Goal: Transaction & Acquisition: Book appointment/travel/reservation

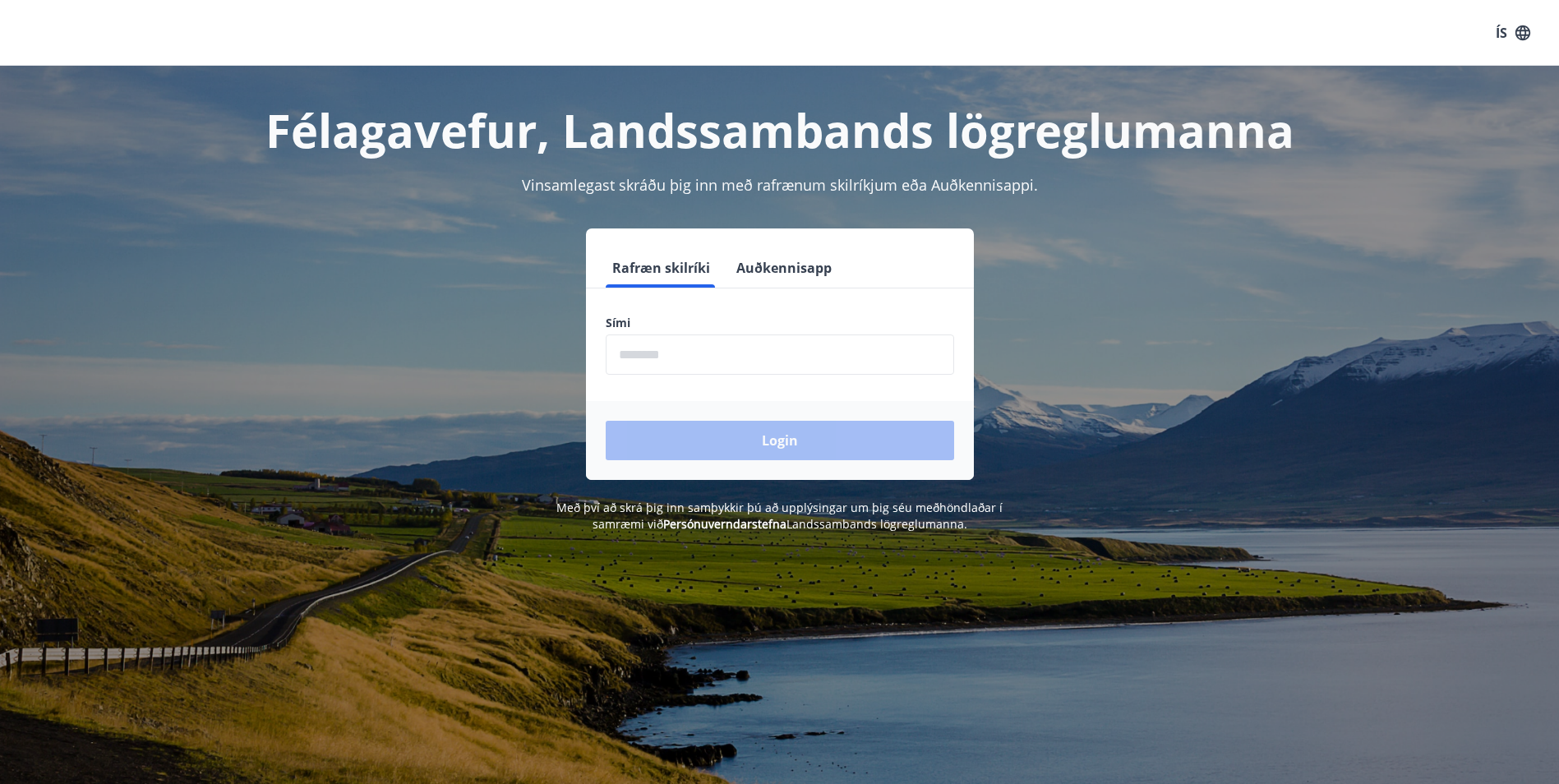
click at [719, 386] on form "Rafræn skilríki Auðkennisapp Sími ​ Login" at bounding box center [780, 364] width 388 height 232
click at [725, 363] on input "phone" at bounding box center [780, 354] width 348 height 40
type input "********"
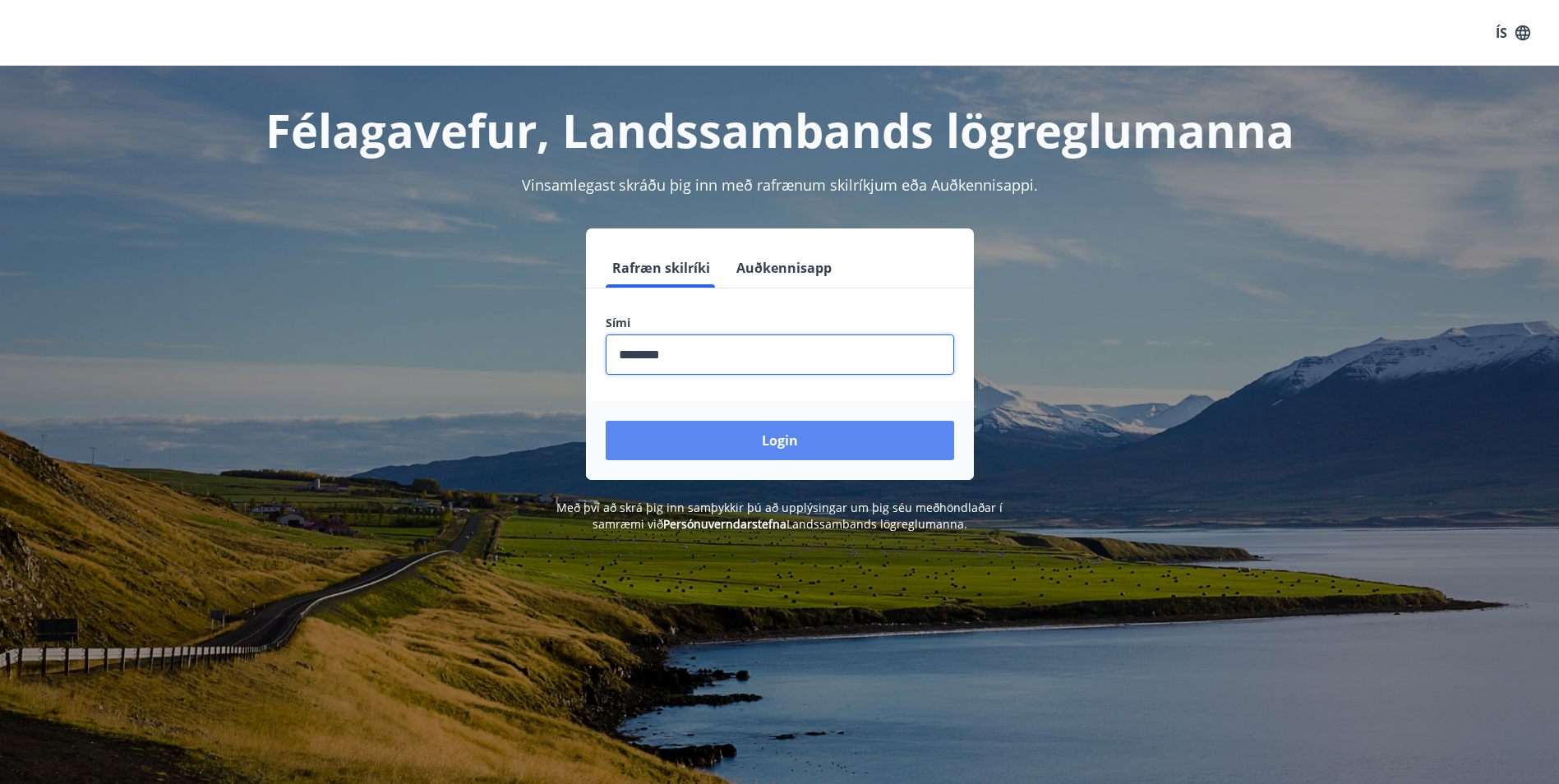
click at [769, 441] on button "Login" at bounding box center [780, 440] width 348 height 39
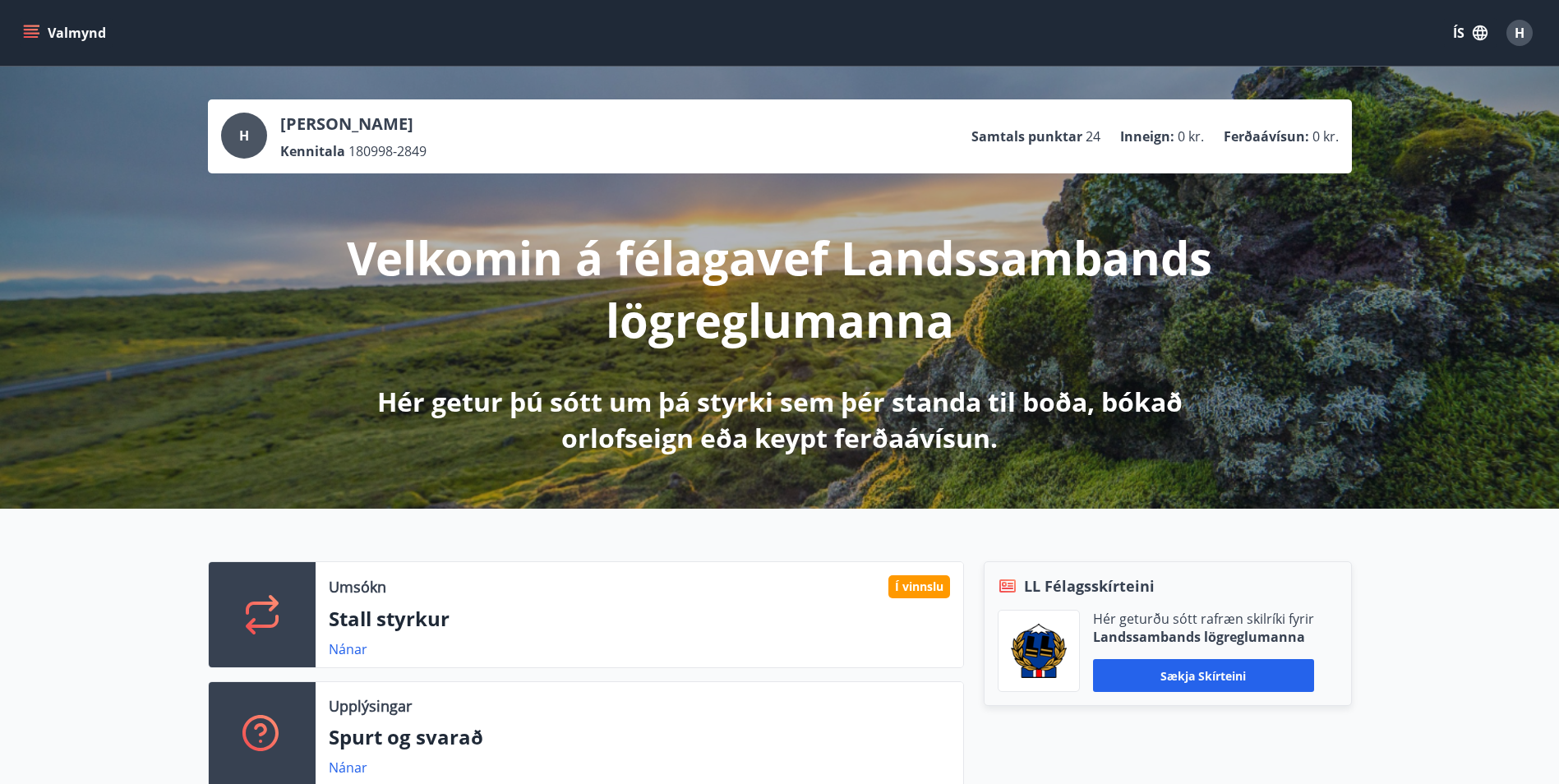
click at [73, 32] on button "Valmynd" at bounding box center [66, 33] width 93 height 30
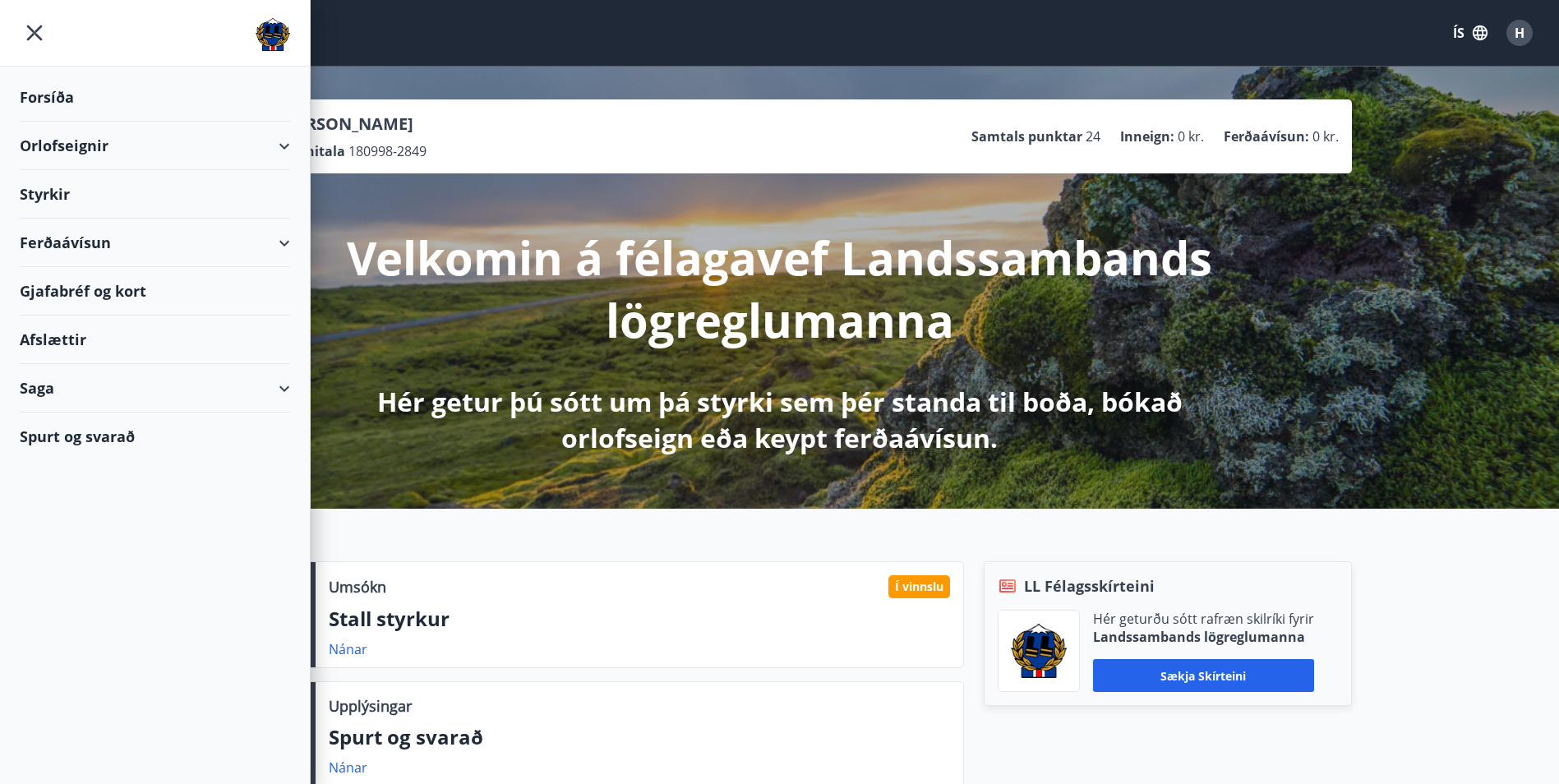
click at [78, 161] on div "Orlofseignir" at bounding box center [154, 146] width 270 height 48
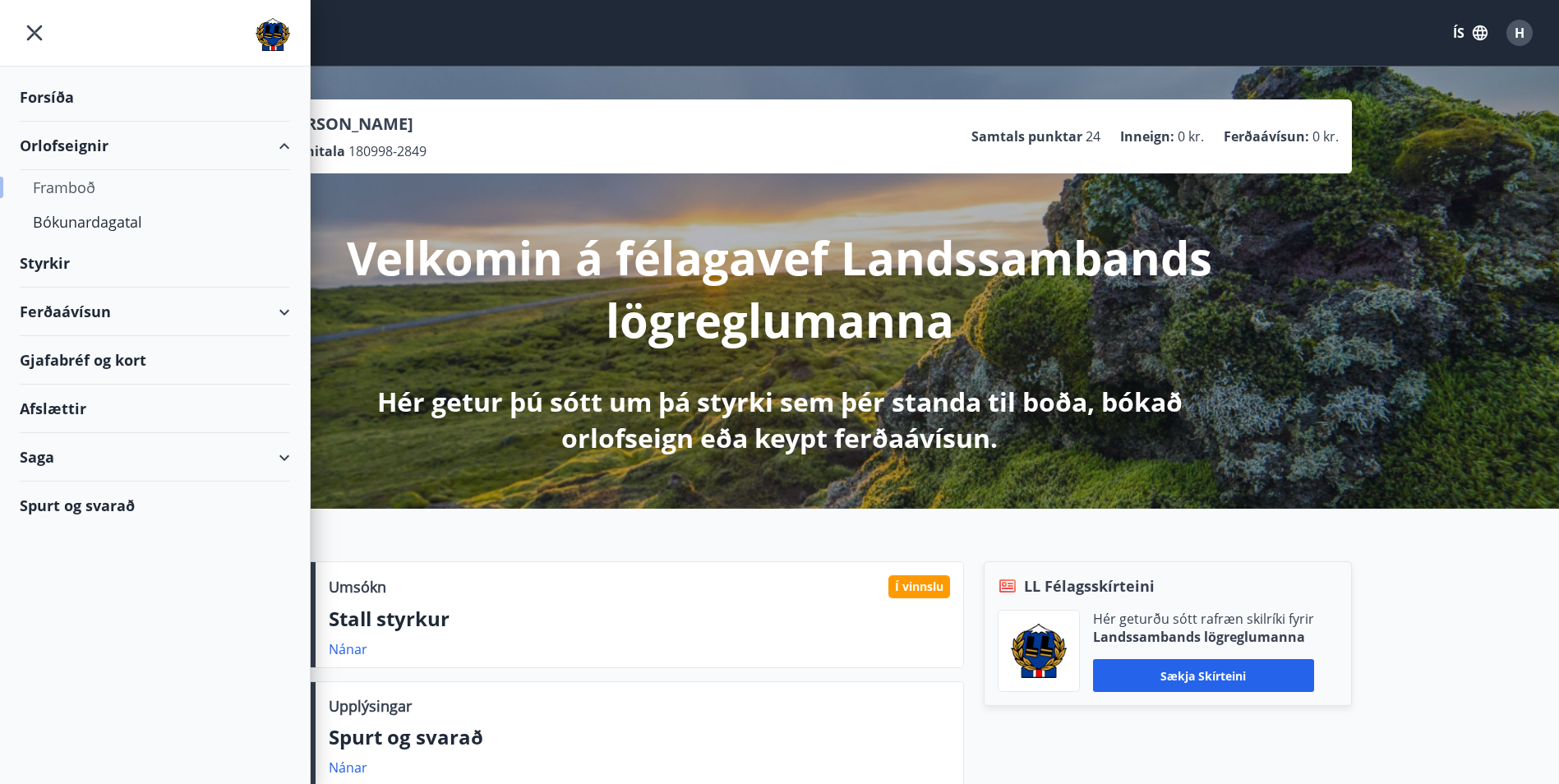
click at [80, 194] on div "Framboð" at bounding box center [154, 187] width 244 height 34
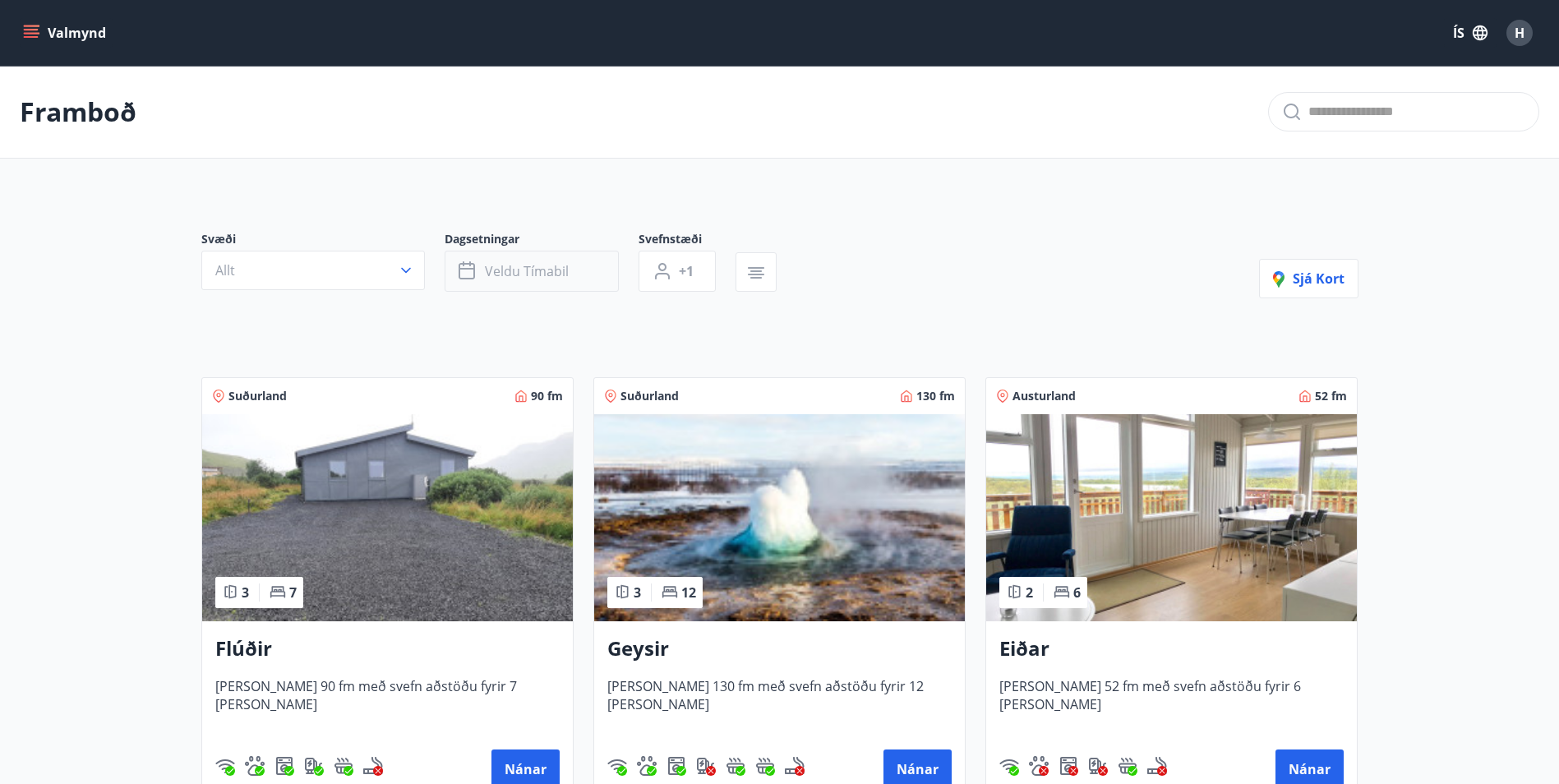
click at [542, 265] on span "Veldu tímabil" at bounding box center [527, 271] width 84 height 18
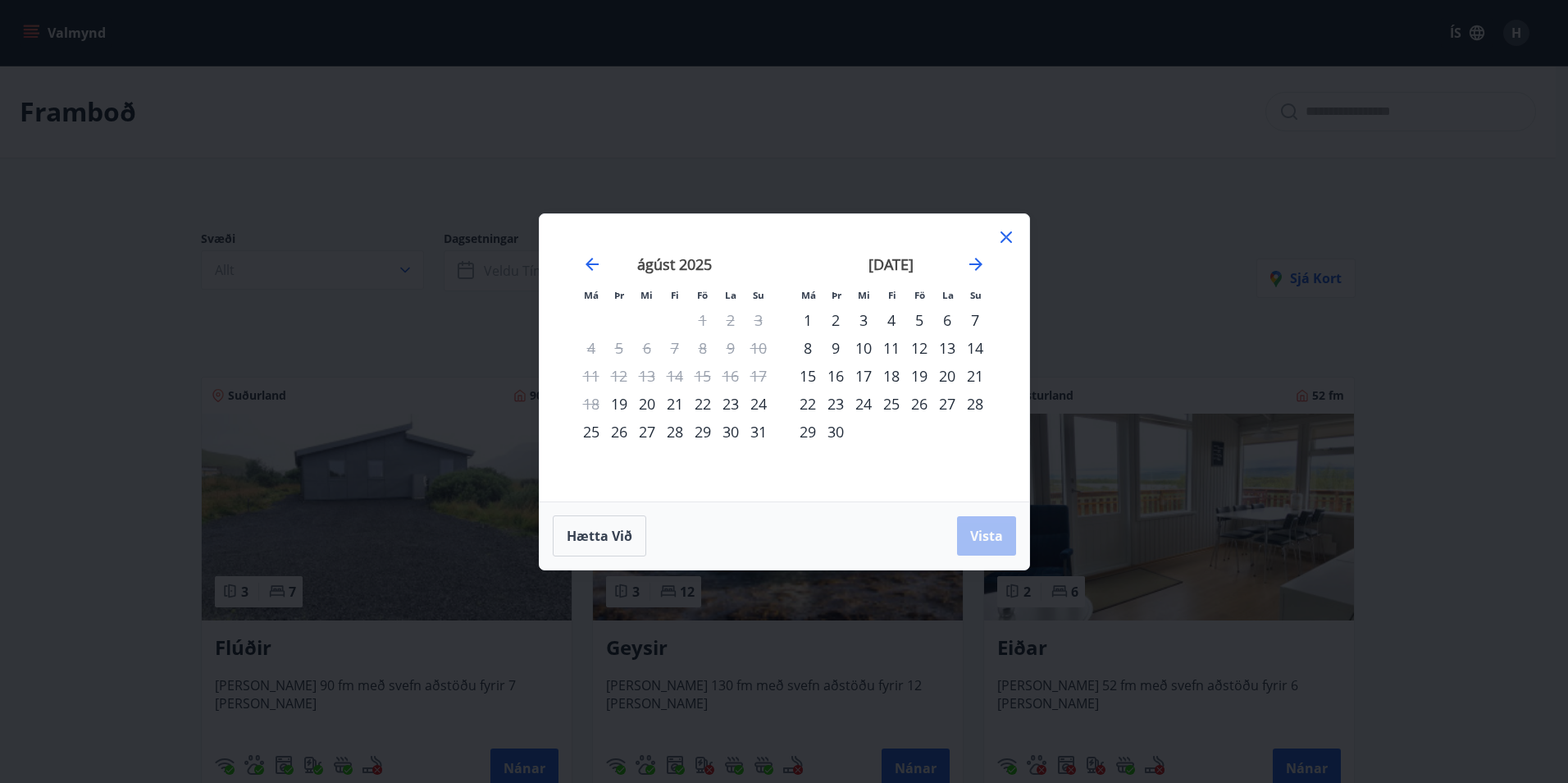
click at [917, 371] on div "19" at bounding box center [919, 376] width 28 height 28
click at [981, 370] on div "21" at bounding box center [975, 376] width 28 height 28
click at [983, 540] on span "Vista" at bounding box center [986, 535] width 32 height 18
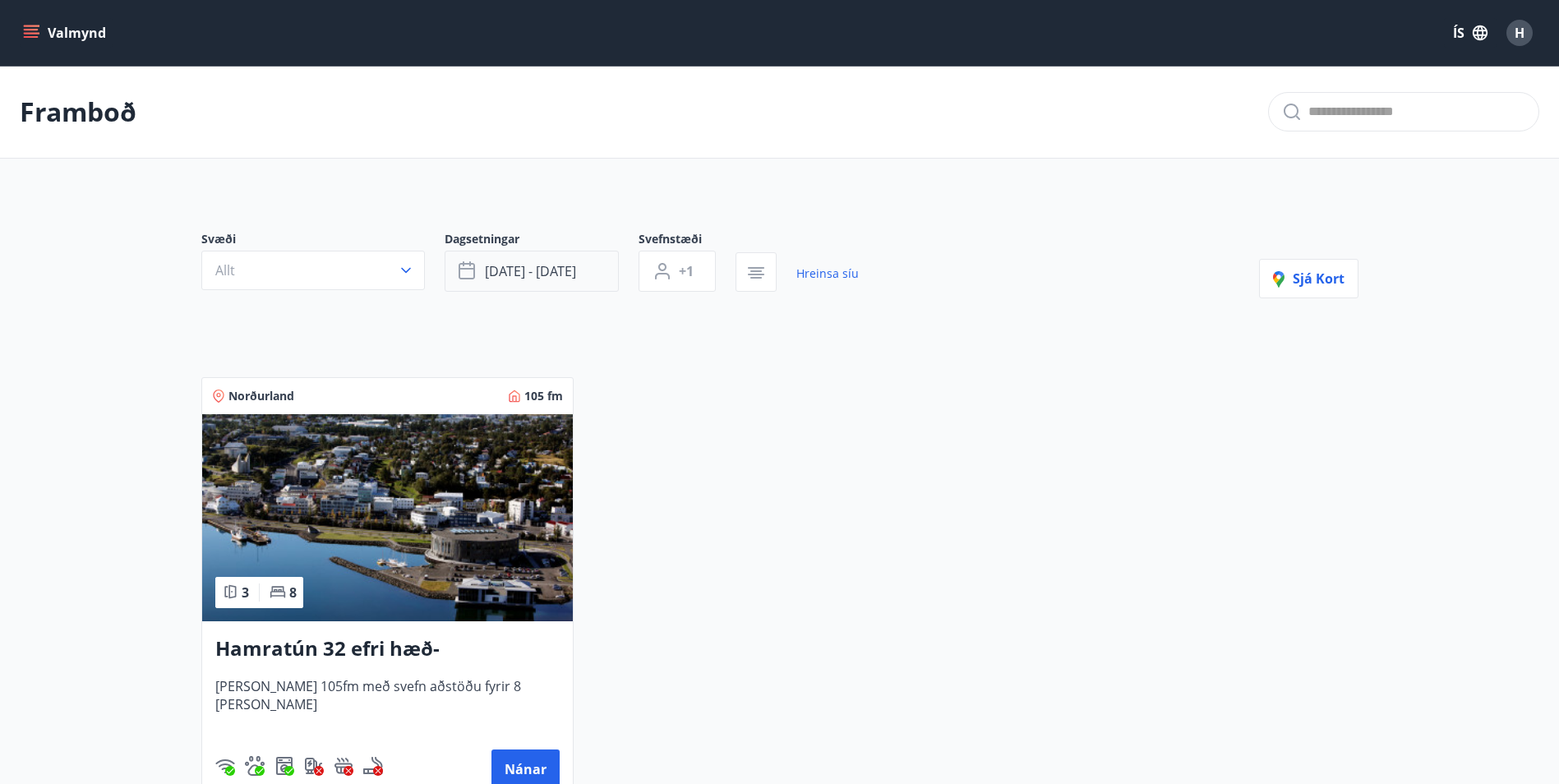
click at [544, 279] on span "sep 19 - sep 21" at bounding box center [531, 271] width 91 height 18
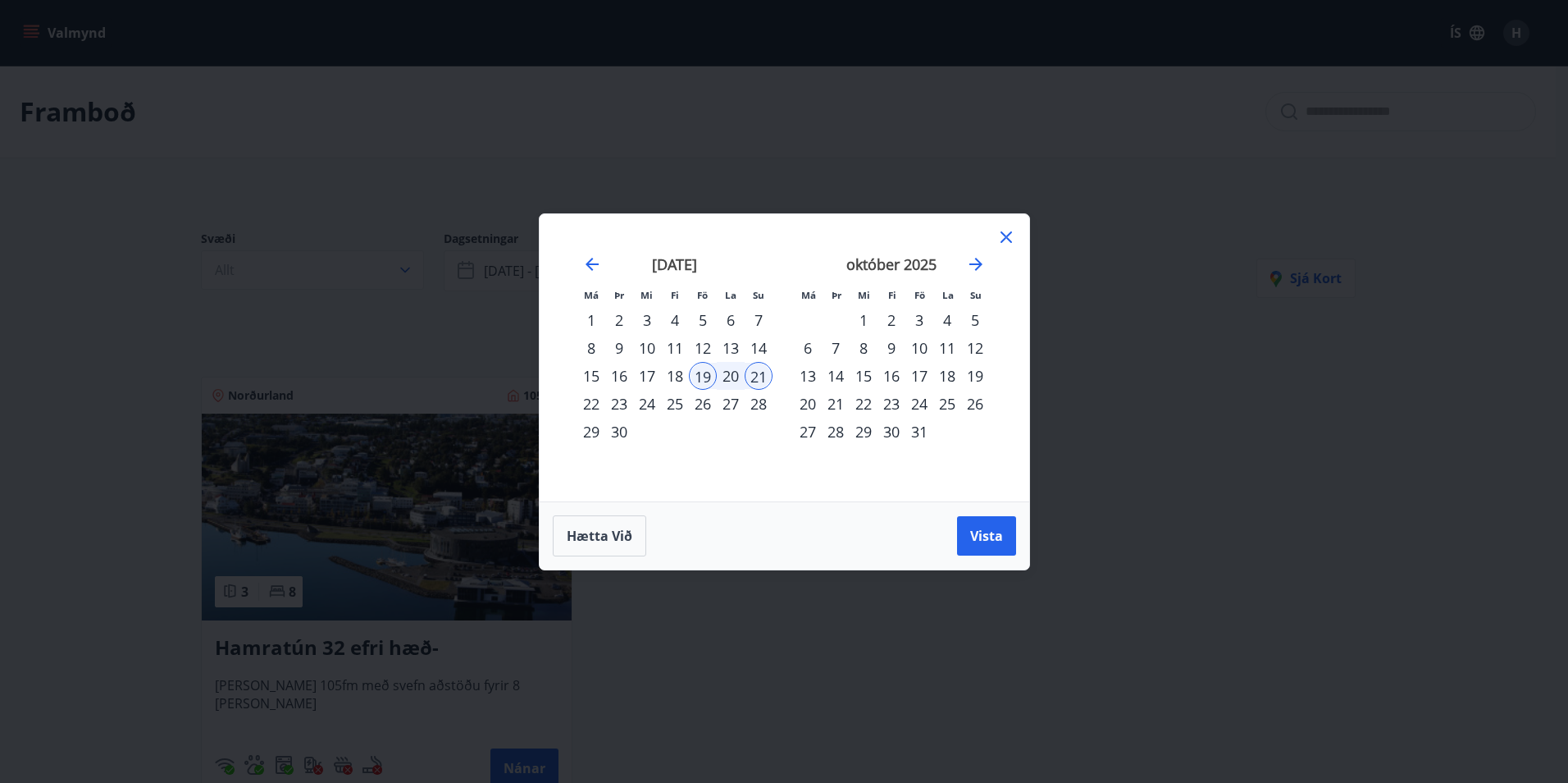
click at [1008, 242] on icon at bounding box center [1006, 237] width 19 height 19
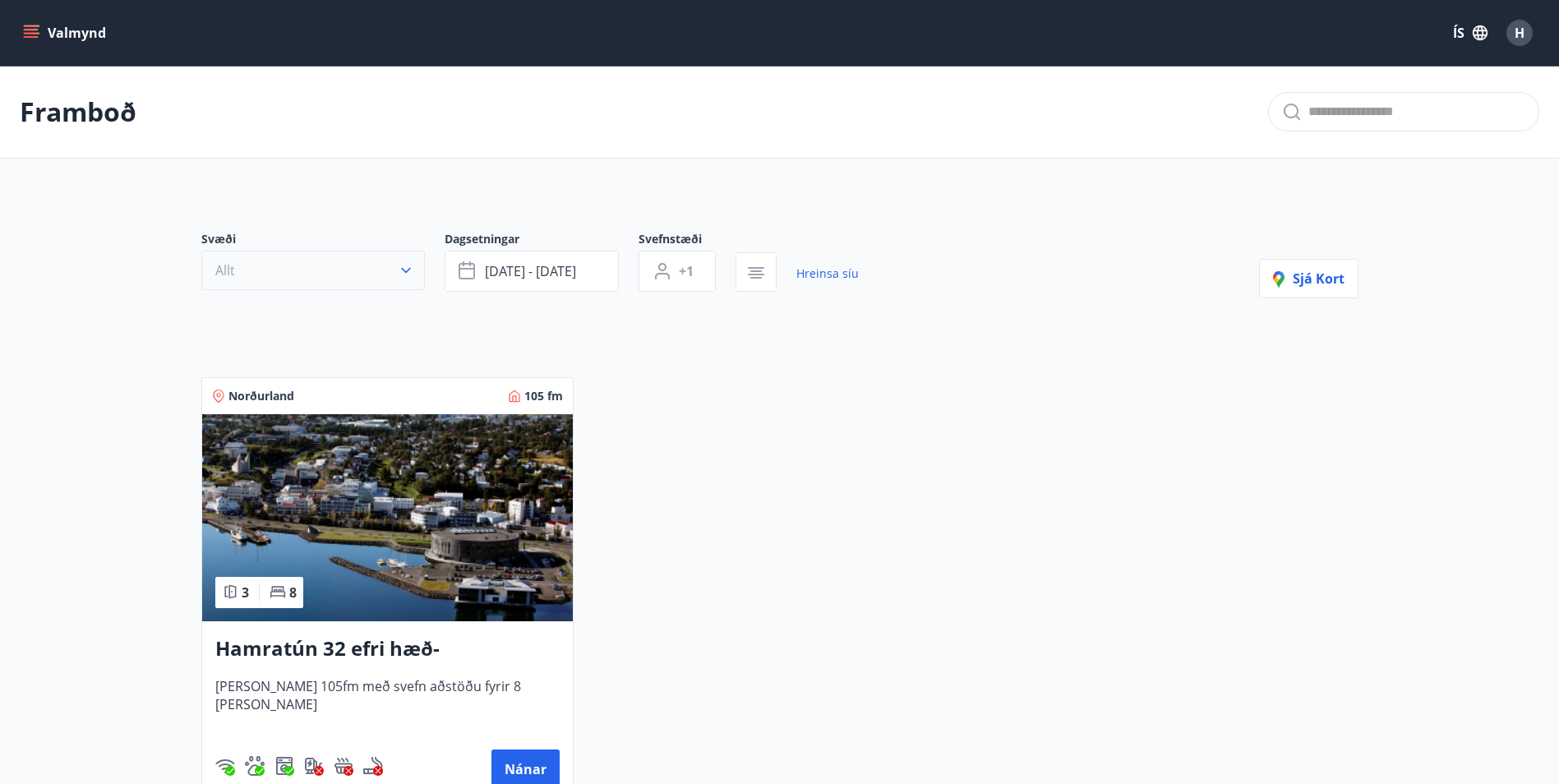
click at [241, 267] on button "Allt" at bounding box center [313, 270] width 224 height 39
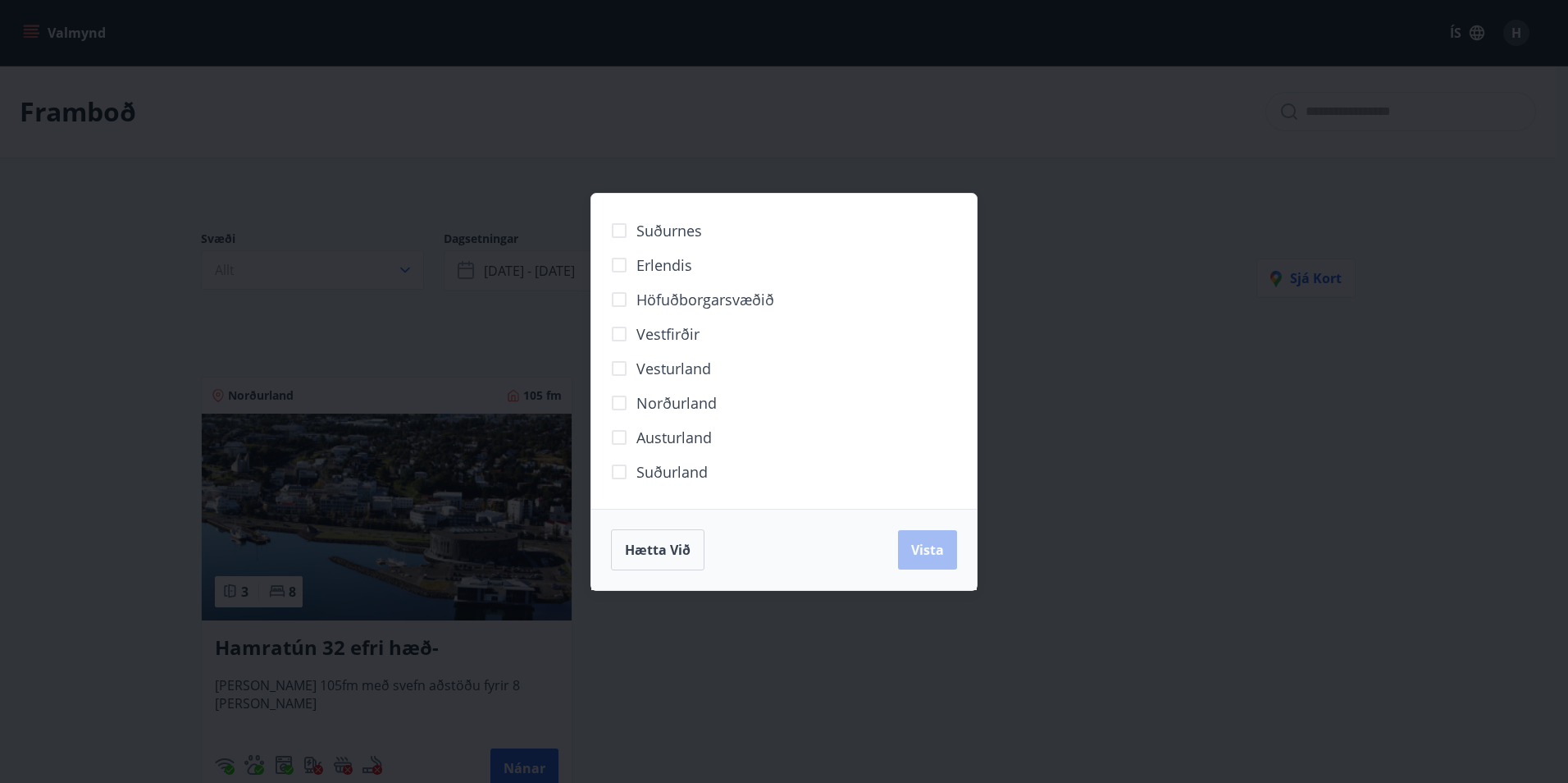
click at [683, 359] on span "Vesturland" at bounding box center [673, 368] width 74 height 21
click at [931, 565] on button "Vista" at bounding box center [927, 549] width 59 height 39
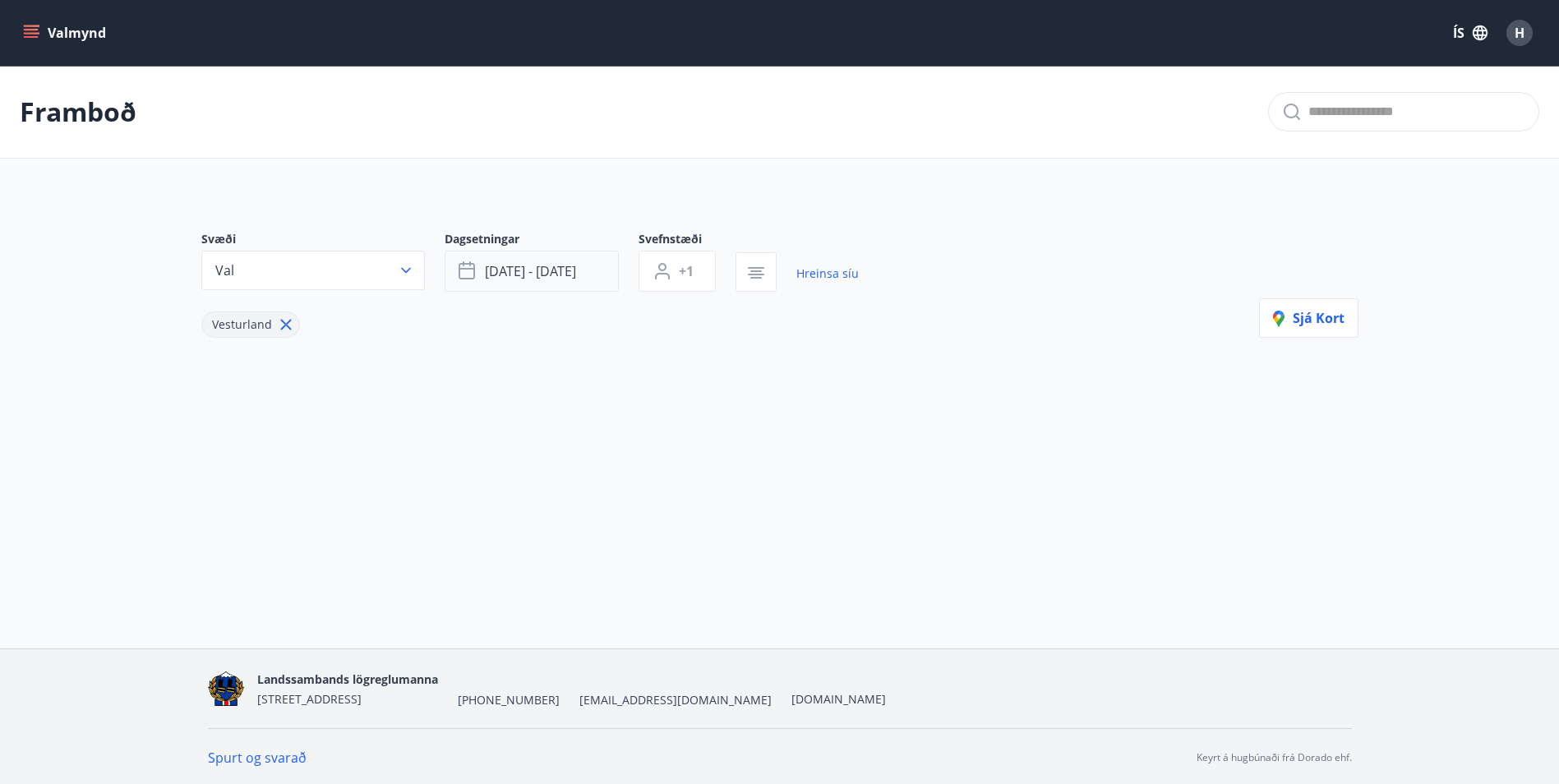
click at [534, 270] on span "sep 19 - sep 21" at bounding box center [531, 271] width 91 height 18
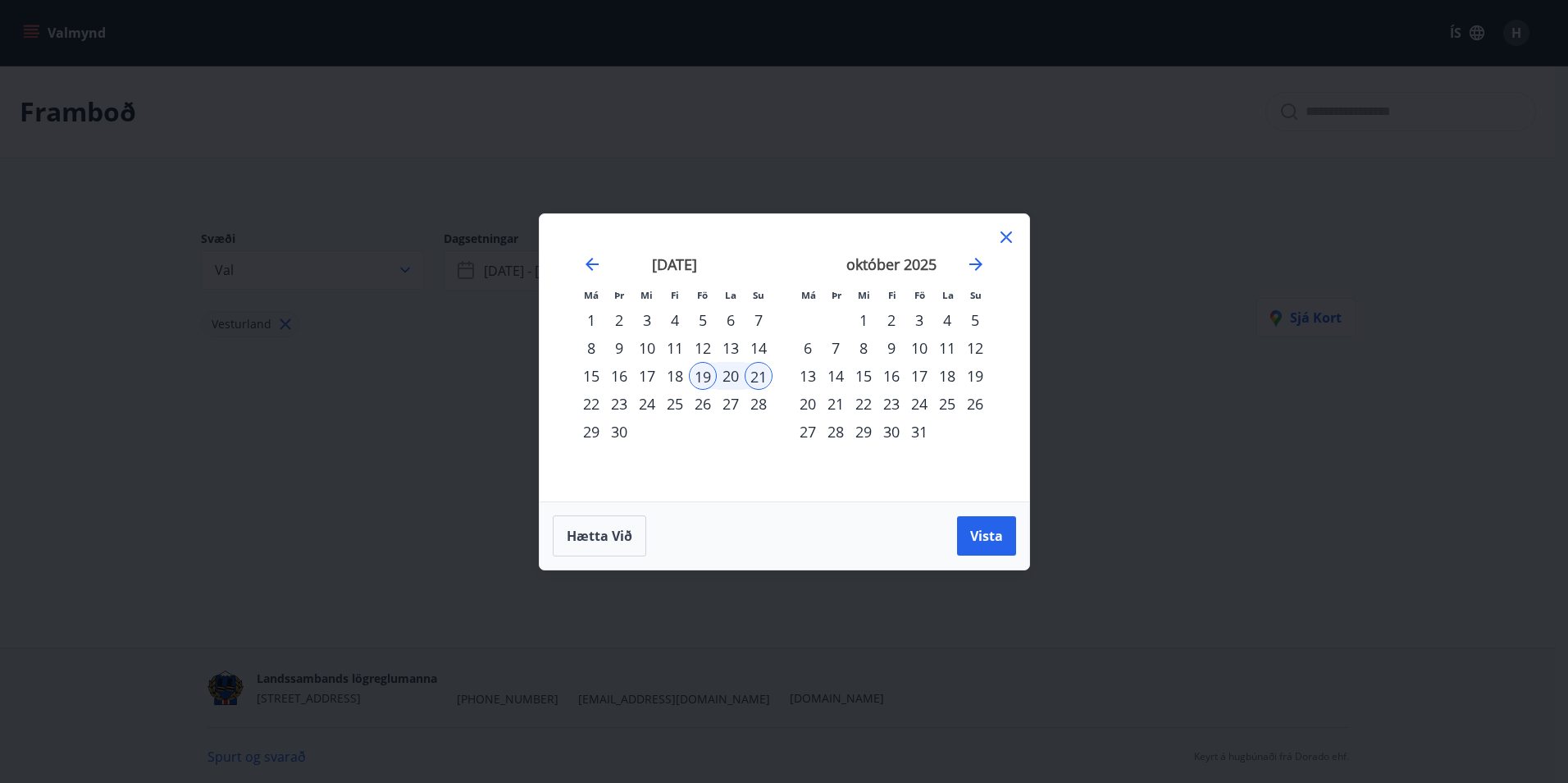
click at [699, 372] on div "19" at bounding box center [703, 376] width 28 height 28
drag, startPoint x: 1006, startPoint y: 233, endPoint x: 777, endPoint y: 244, distance: 229.3
click at [1007, 233] on icon at bounding box center [1006, 237] width 19 height 19
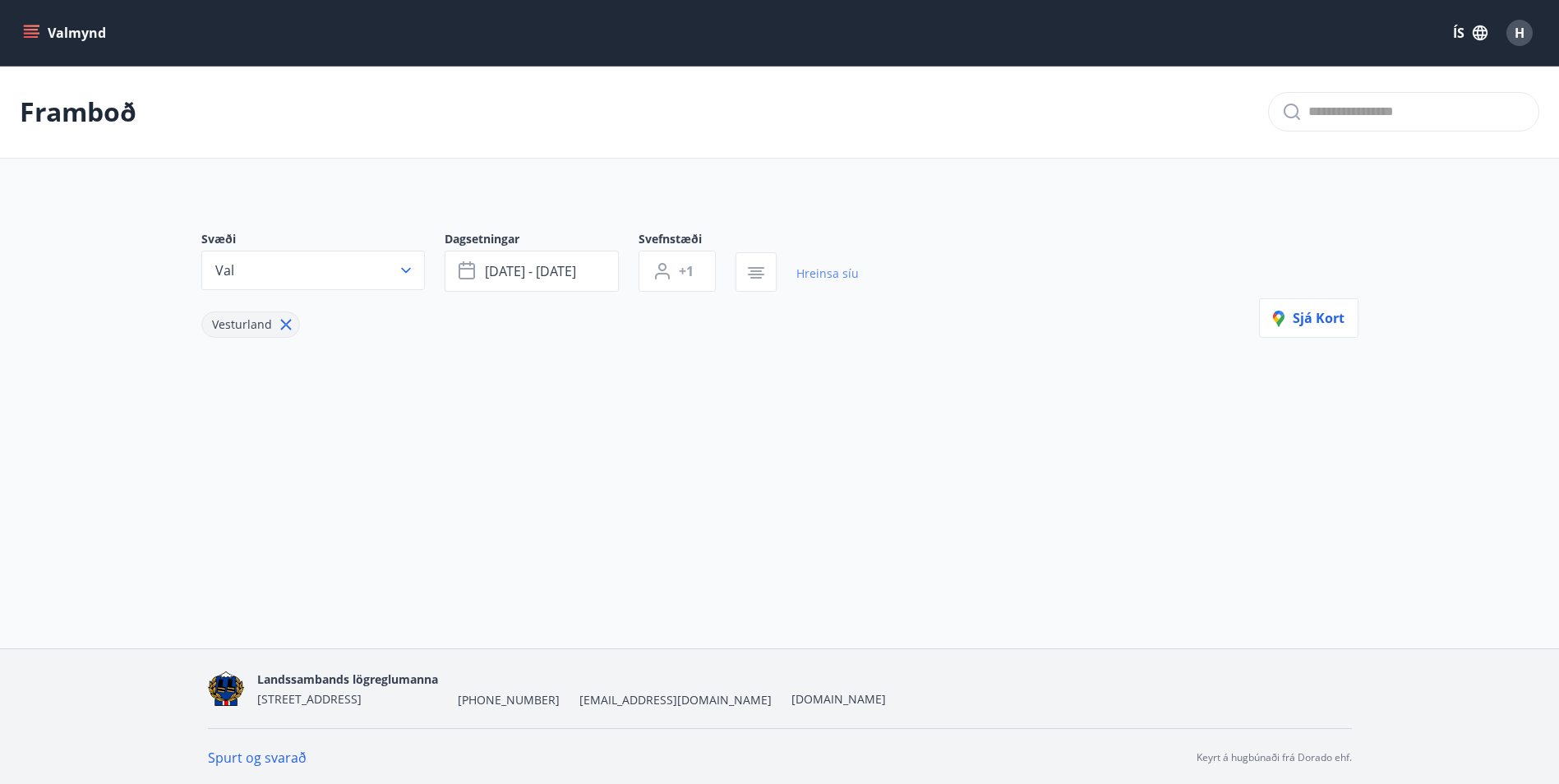
click at [817, 280] on link "Hreinsa síu" at bounding box center [827, 273] width 62 height 36
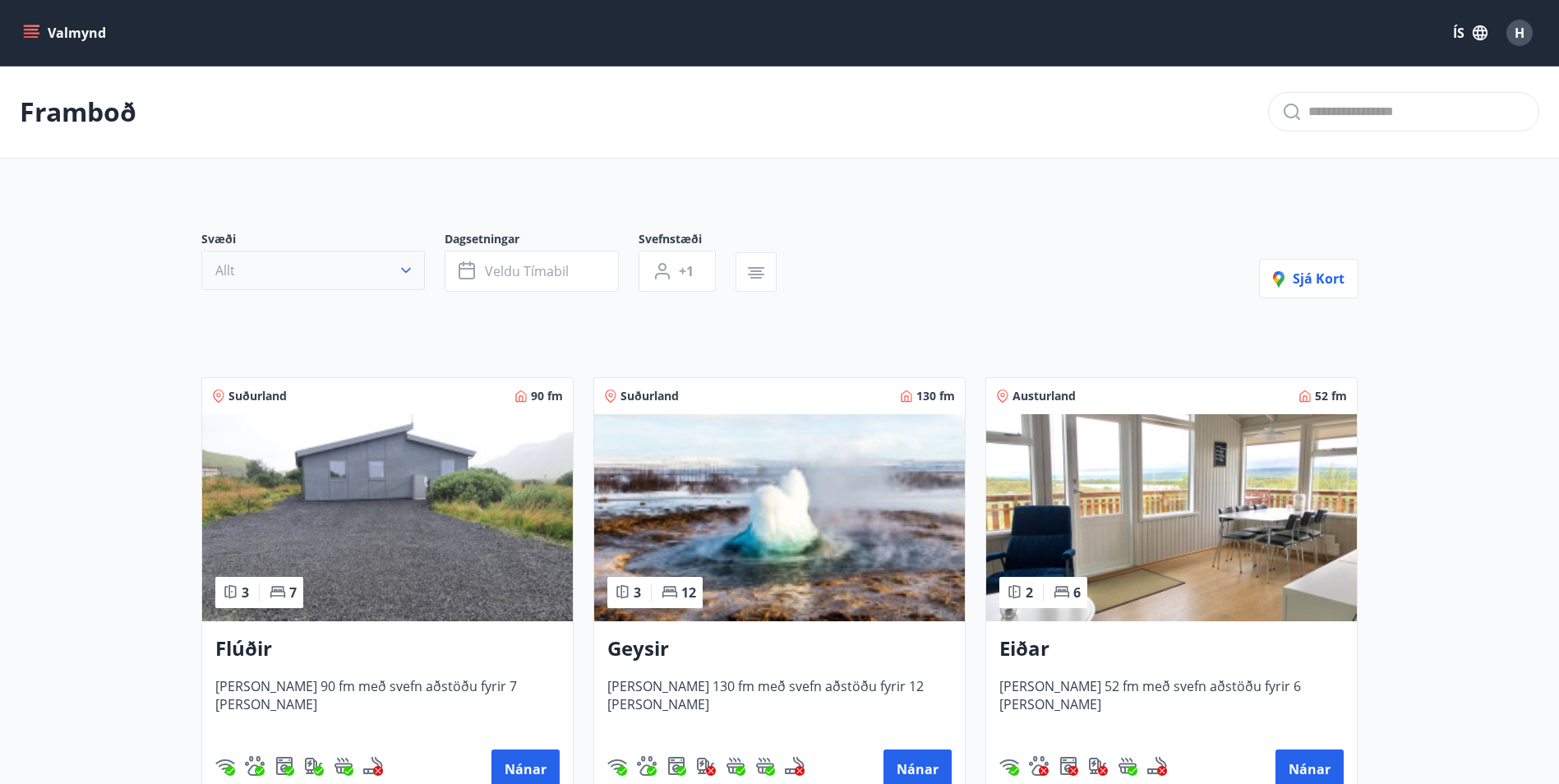
click at [281, 259] on button "Allt" at bounding box center [313, 270] width 224 height 39
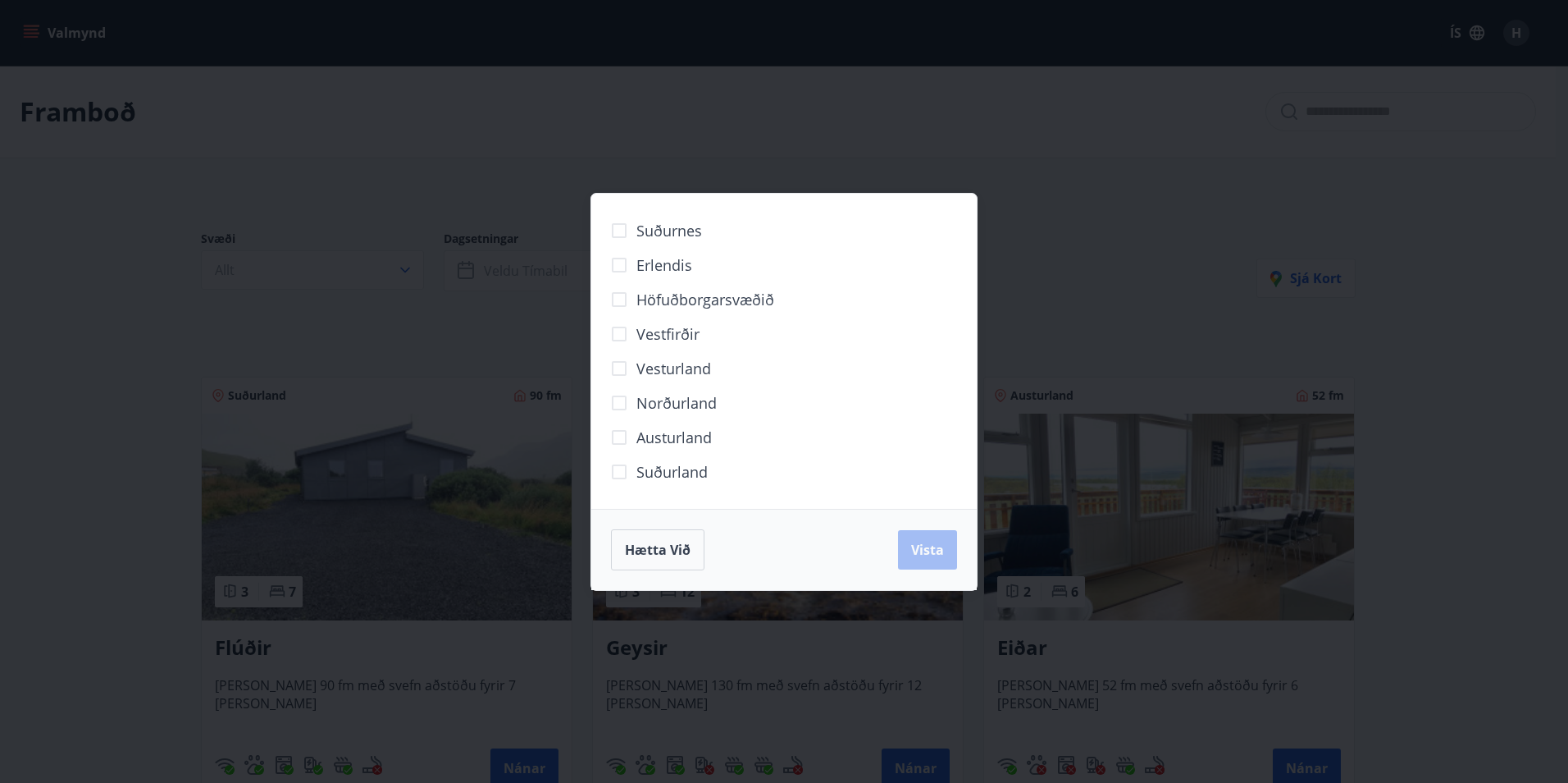
click at [682, 368] on span "Vesturland" at bounding box center [673, 368] width 74 height 21
click at [906, 538] on button "Vista" at bounding box center [927, 549] width 59 height 39
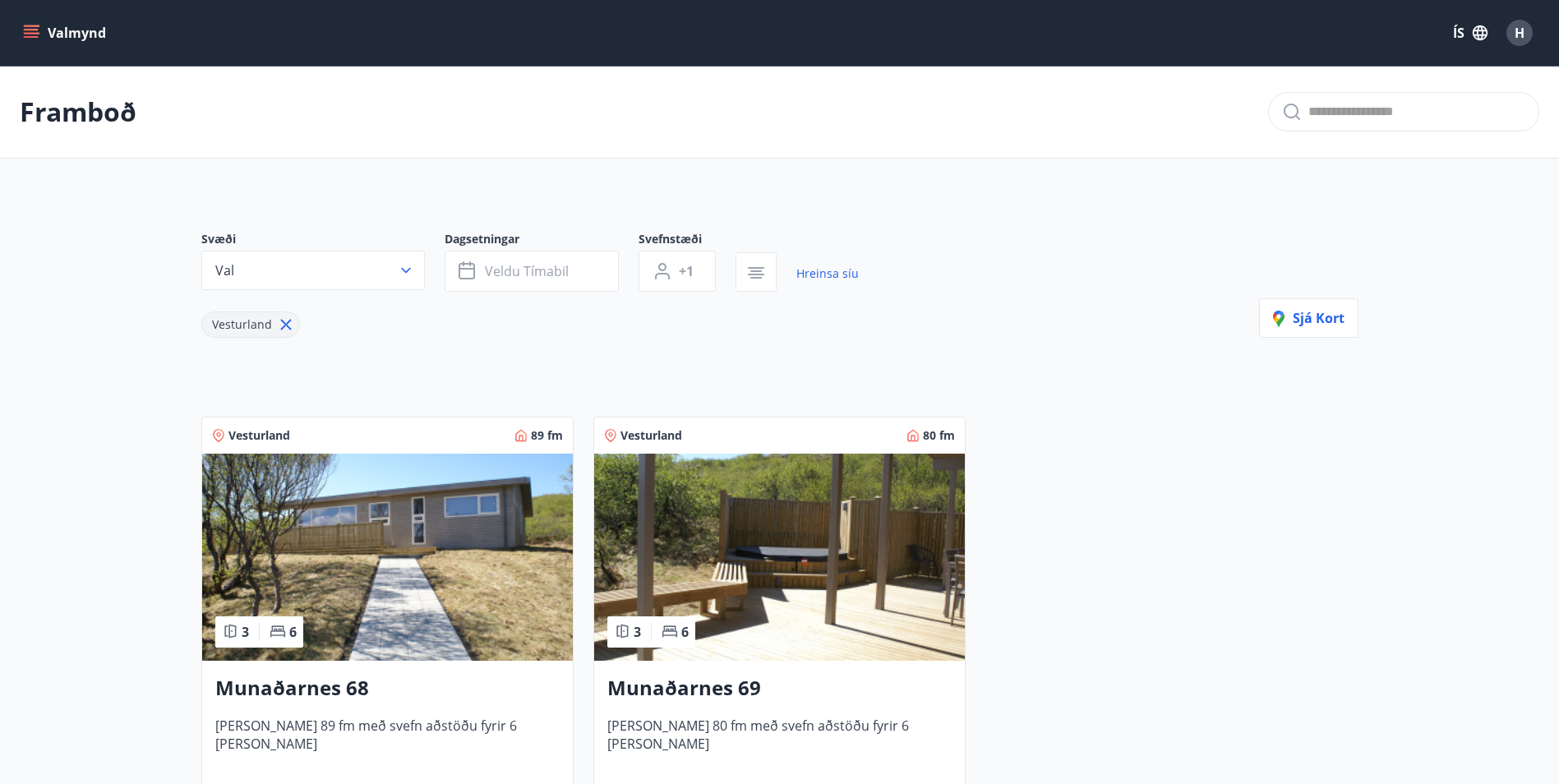
click at [384, 545] on img at bounding box center [387, 557] width 371 height 207
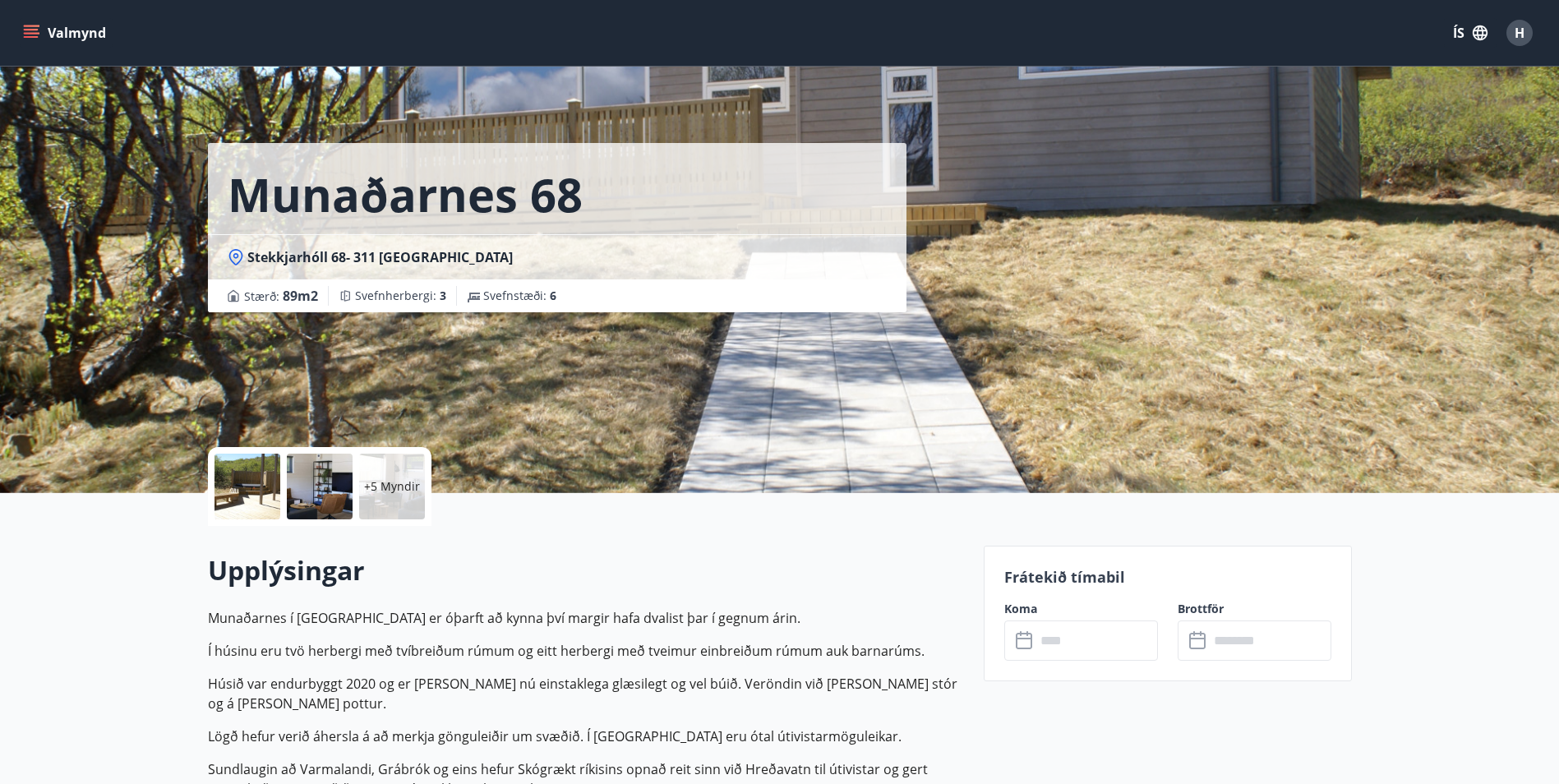
click at [1058, 640] on input "text" at bounding box center [1098, 640] width 123 height 40
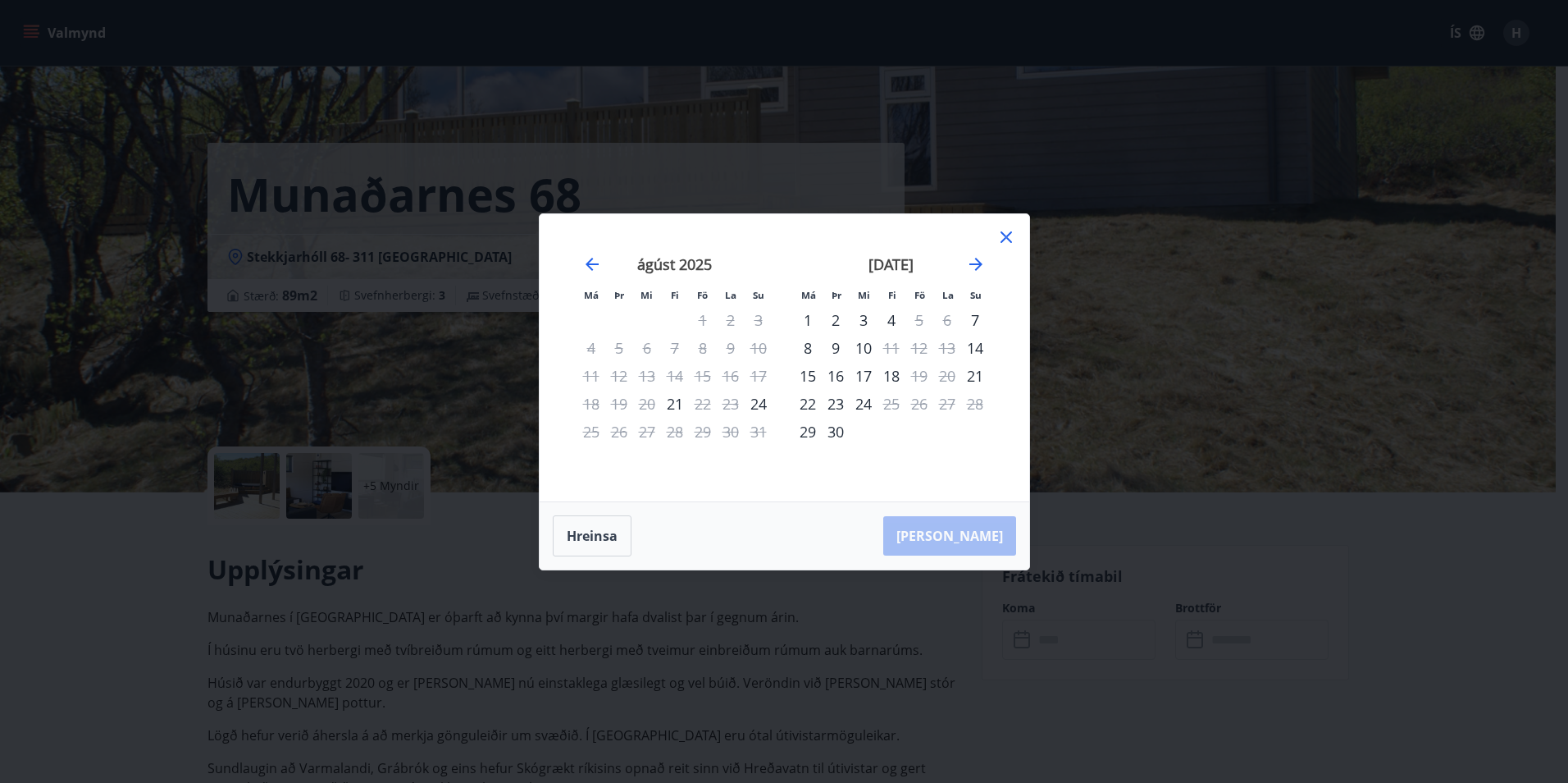
click at [349, 343] on div "Má Þr Mi Fi Fö La Su Má Þr Mi Fi Fö La Su júlí 2025 1 2 3 4 5 6 7 8 9 10 11 12 …" at bounding box center [784, 392] width 1568 height 783
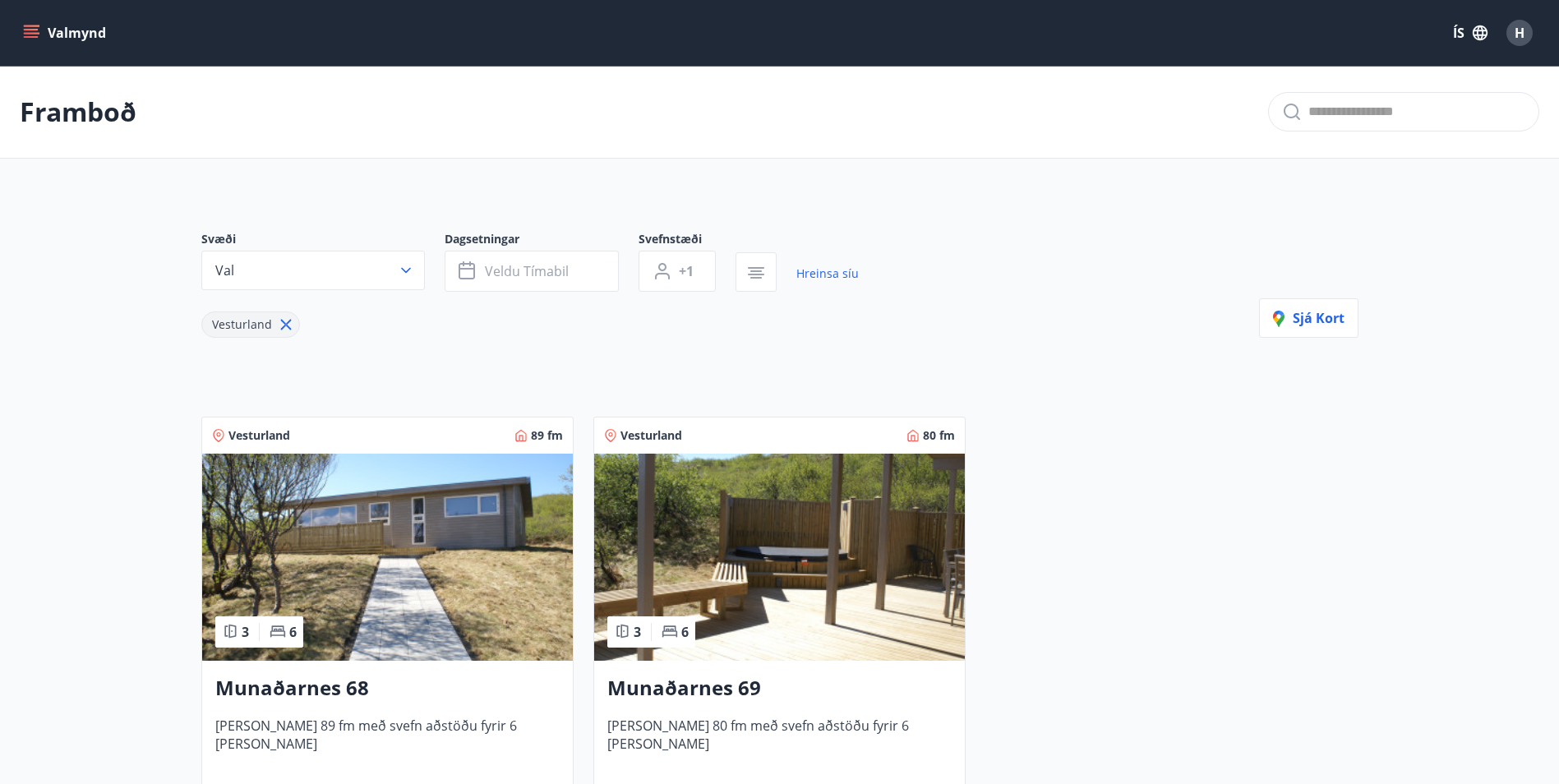
click at [777, 596] on img at bounding box center [779, 557] width 371 height 207
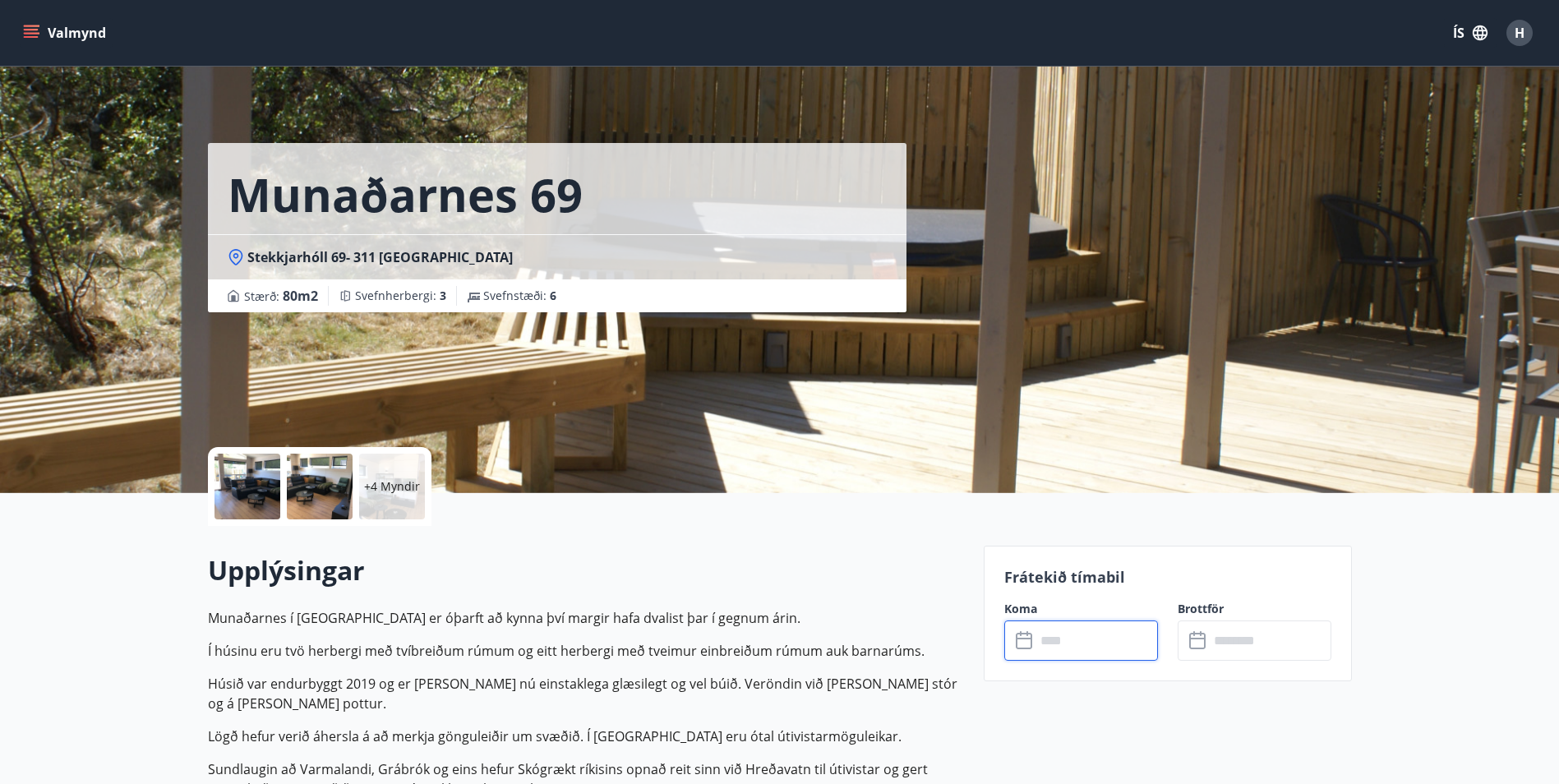
click at [1119, 645] on input "text" at bounding box center [1098, 640] width 123 height 40
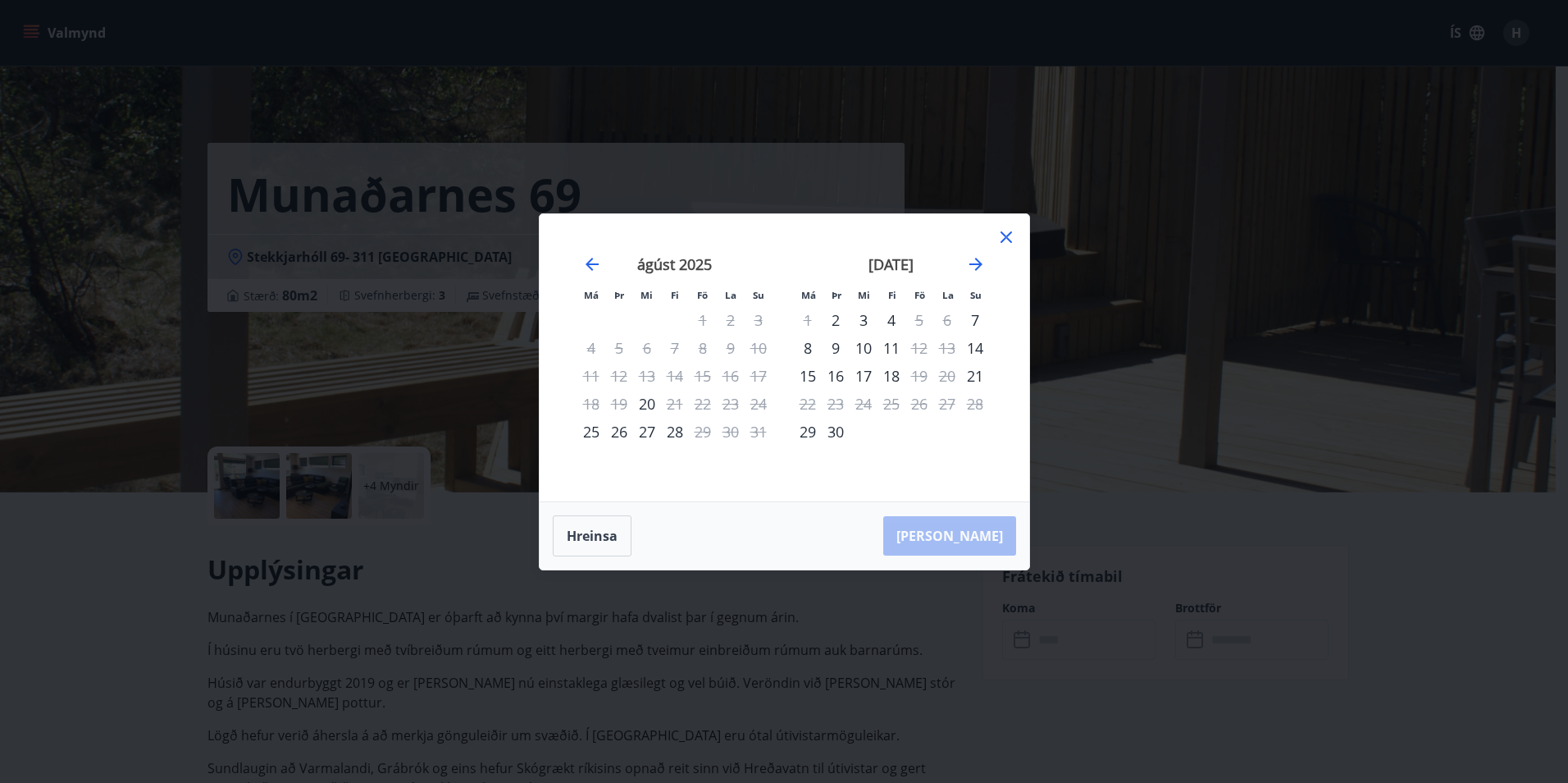
click at [377, 362] on div "Má Þr Mi Fi Fö La Su Má Þr Mi Fi Fö La Su júlí 2025 1 2 3 4 5 6 7 8 9 10 11 12 …" at bounding box center [784, 392] width 1568 height 783
